Goal: Transaction & Acquisition: Purchase product/service

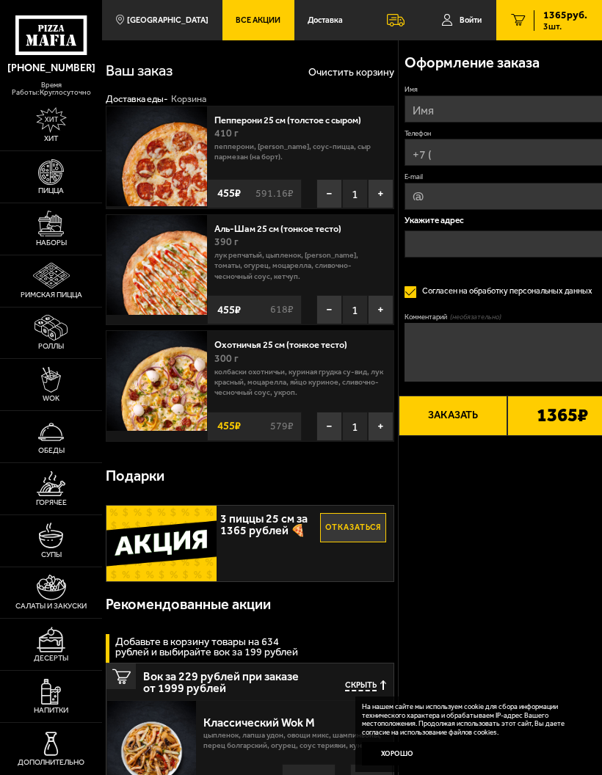
click at [501, 99] on input "Имя" at bounding box center [506, 108] width 205 height 27
type input "Ирина"
click at [503, 161] on input "Телефон" at bounding box center [506, 152] width 205 height 27
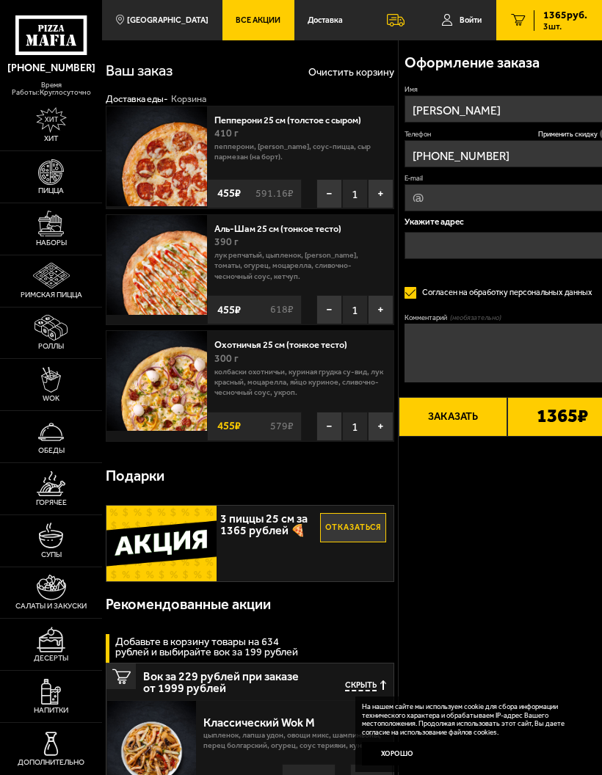
type input "+7 (921) 324-01-70"
click at [523, 203] on input "E-mail" at bounding box center [506, 197] width 205 height 27
click at [578, 122] on input "Ирина" at bounding box center [506, 108] width 205 height 27
click at [578, 145] on input "+7 (921) 324-01-70" at bounding box center [506, 153] width 205 height 27
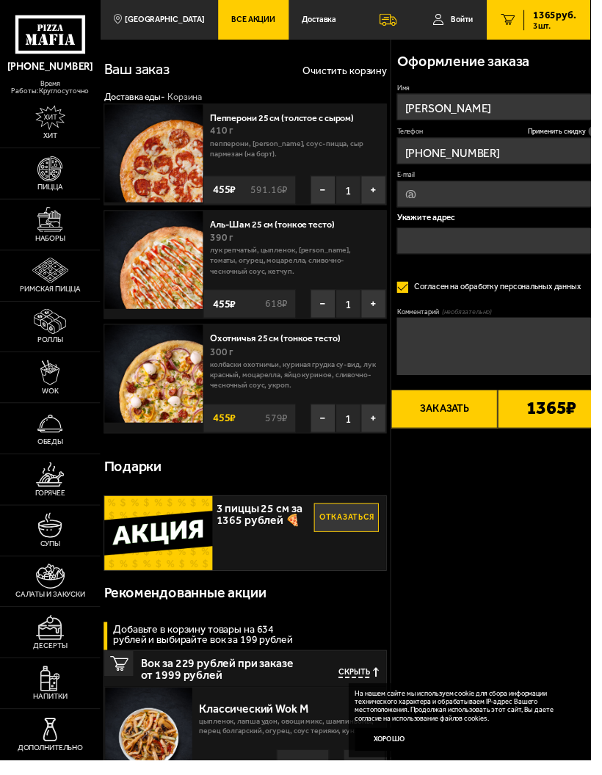
click at [600, 128] on icon at bounding box center [605, 133] width 11 height 11
click at [600, 140] on input "+7 (921) 324-01-70" at bounding box center [506, 153] width 205 height 27
click at [545, 194] on input "E-mail" at bounding box center [506, 197] width 205 height 27
type input "iralex96@gmail.com"
click at [518, 249] on input "text" at bounding box center [506, 245] width 205 height 27
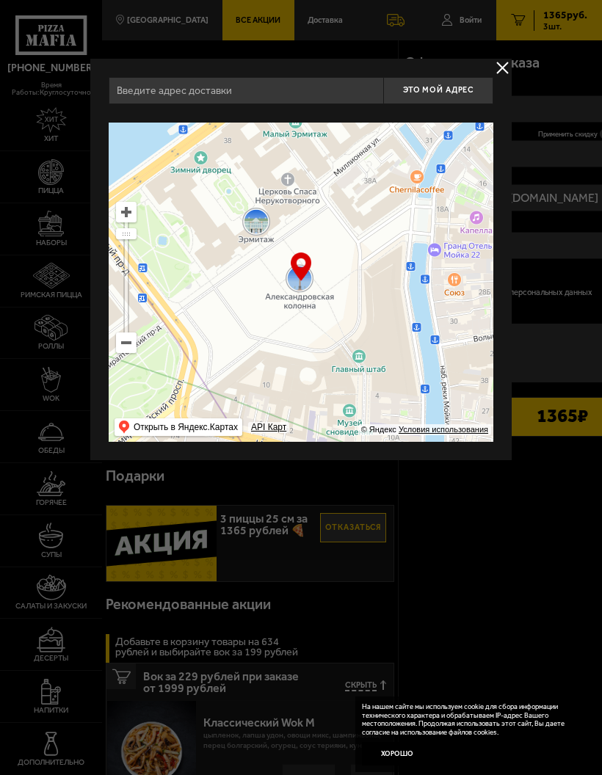
click at [327, 94] on input "text" at bounding box center [246, 90] width 274 height 27
type input "Санкт-Петербург, Витебский проспект, 23к4, подъезд 4"
type input "[STREET_ADDRESS]"
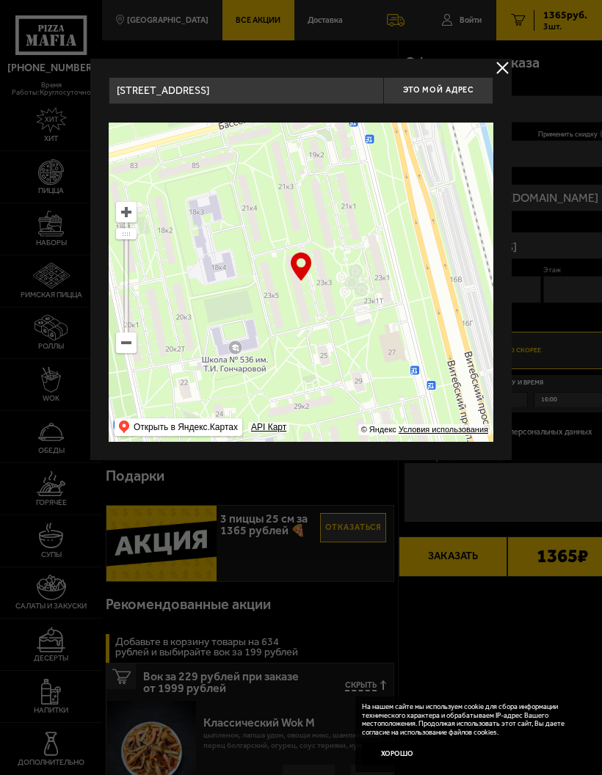
click at [441, 90] on span "Это мой адрес" at bounding box center [438, 90] width 70 height 10
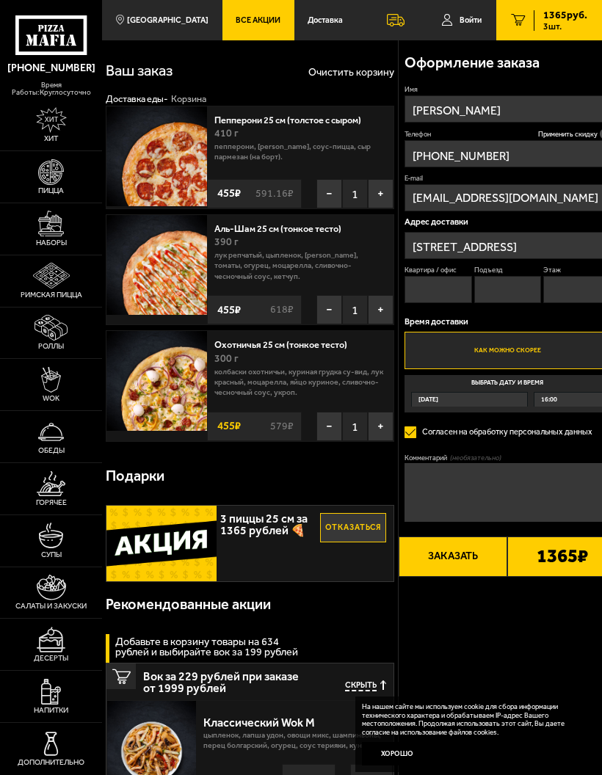
click at [437, 296] on input "Квартира / офис" at bounding box center [438, 289] width 68 height 27
type input "62"
click at [504, 298] on input "Подъезд" at bounding box center [508, 289] width 68 height 27
type input "4"
click at [582, 288] on input "Этаж" at bounding box center [577, 289] width 68 height 27
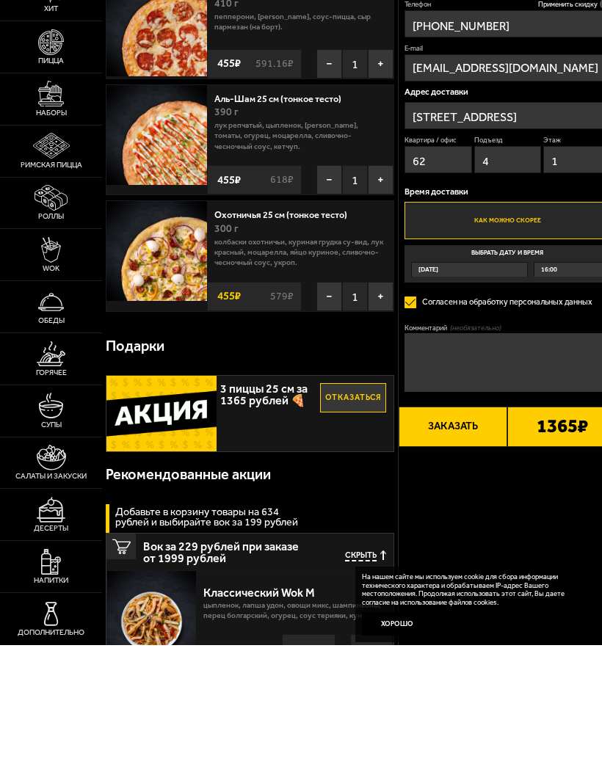
type input "1"
click at [463, 536] on button "Заказать" at bounding box center [453, 556] width 109 height 40
